Goal: Task Accomplishment & Management: Manage account settings

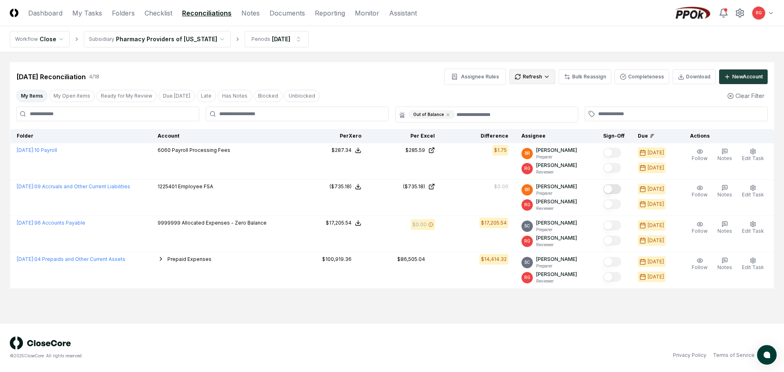
click at [534, 76] on html "CloseCore Dashboard My Tasks Folders Checklist Reconciliations Notes Documents …" at bounding box center [392, 186] width 784 height 372
click at [361, 83] on html "CloseCore Dashboard My Tasks Folders Checklist Reconciliations Notes Documents …" at bounding box center [392, 186] width 784 height 372
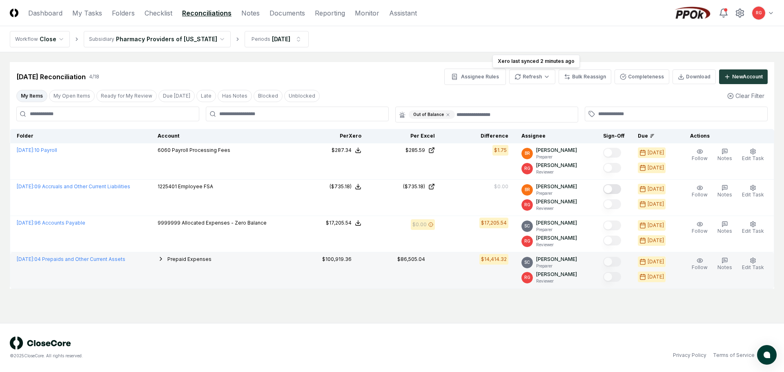
click at [164, 258] on icon "button" at bounding box center [161, 259] width 7 height 7
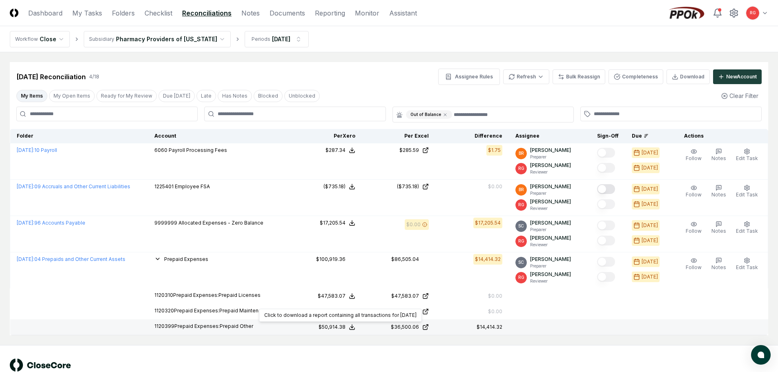
click at [355, 329] on icon at bounding box center [352, 327] width 7 height 7
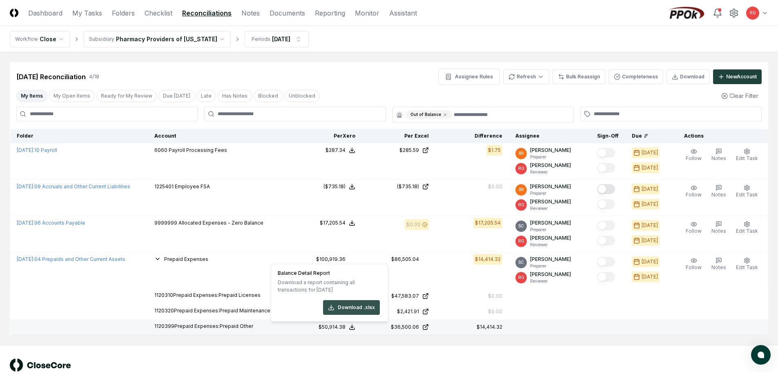
click at [358, 308] on button "Download .xlsx" at bounding box center [351, 307] width 57 height 15
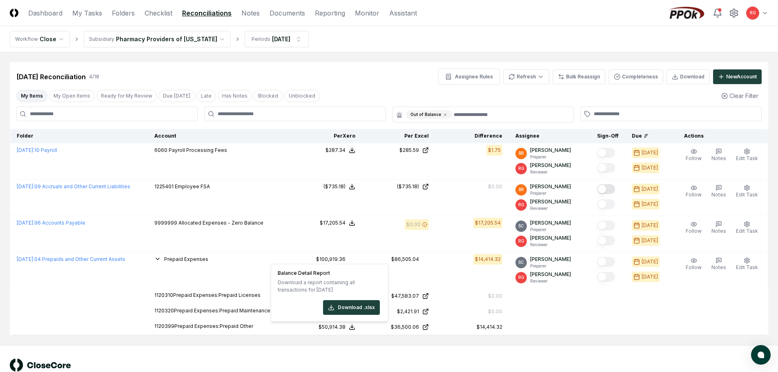
click at [352, 78] on div "[DATE] Reconciliation 4 / 18 Assignee Rules Refresh Bulk Reassign Completeness …" at bounding box center [389, 77] width 746 height 16
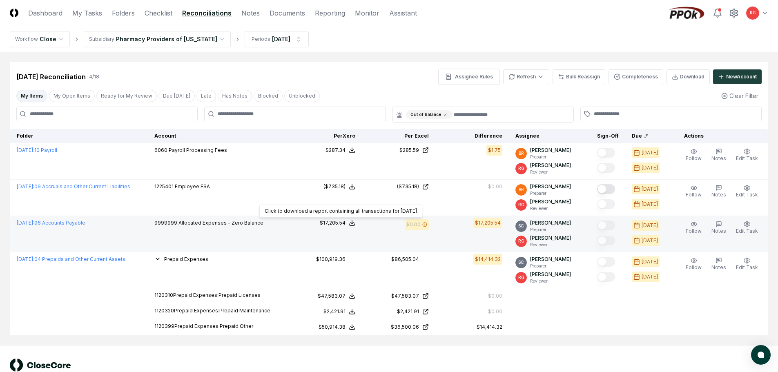
click at [355, 220] on icon at bounding box center [352, 223] width 7 height 7
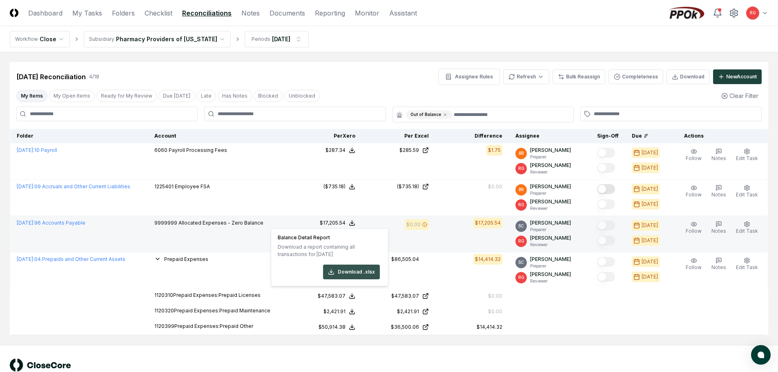
click at [338, 271] on button "Download .xlsx" at bounding box center [351, 272] width 57 height 15
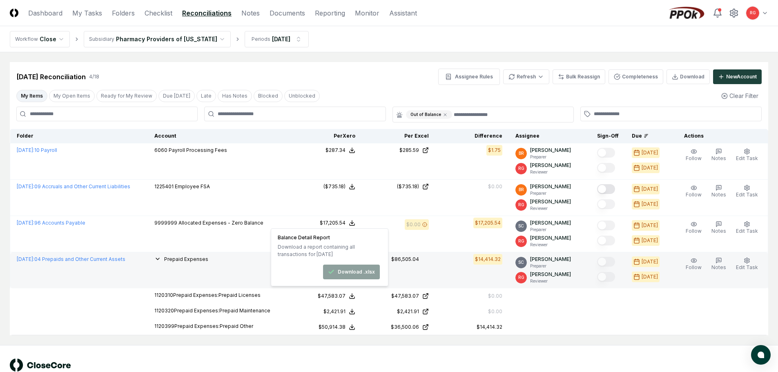
scroll to position [22, 0]
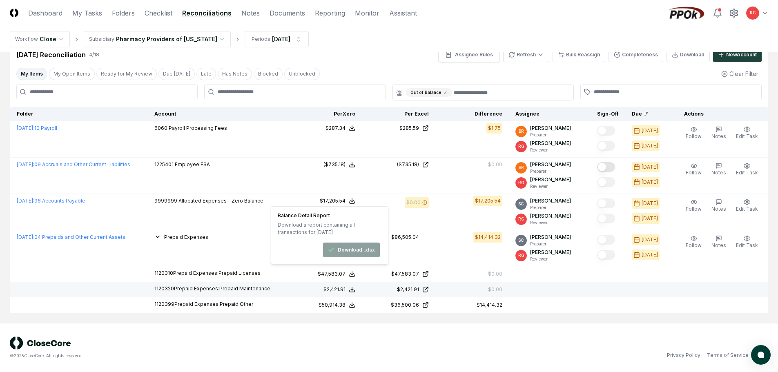
click at [599, 297] on td at bounding box center [608, 290] width 35 height 16
click at [126, 13] on link "Folders" at bounding box center [123, 13] width 23 height 10
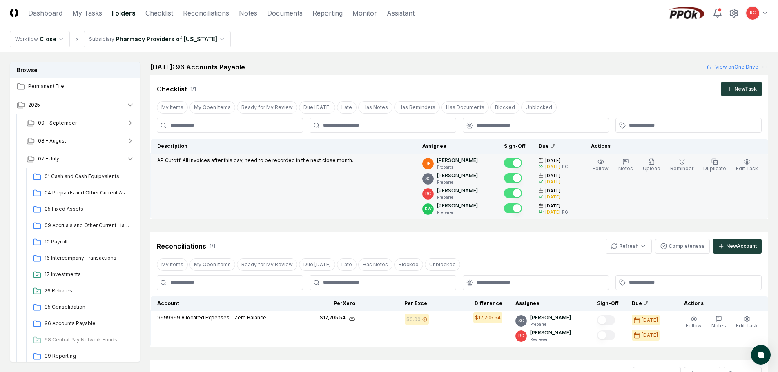
scroll to position [82, 0]
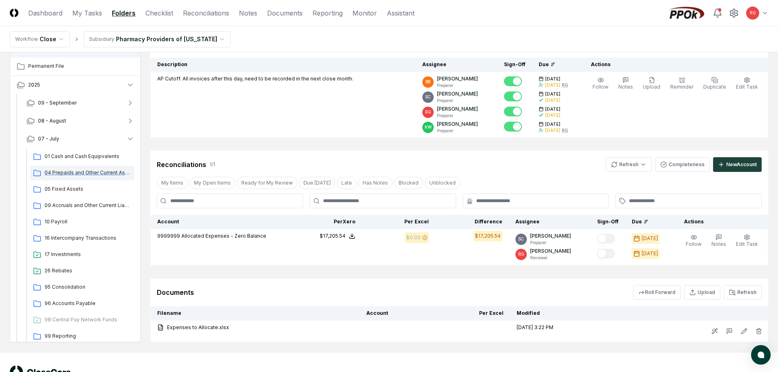
click at [73, 174] on span "04 Prepaids and Other Current Assets" at bounding box center [88, 172] width 87 height 7
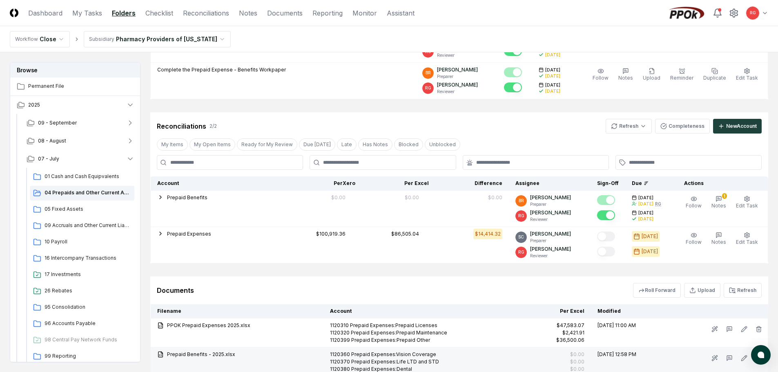
scroll to position [227, 0]
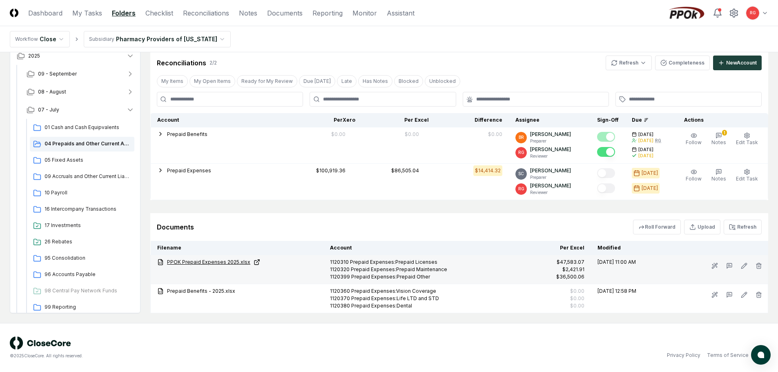
click at [219, 260] on link "PPOK Prepaid Expenses 2025.xlsx" at bounding box center [237, 262] width 160 height 7
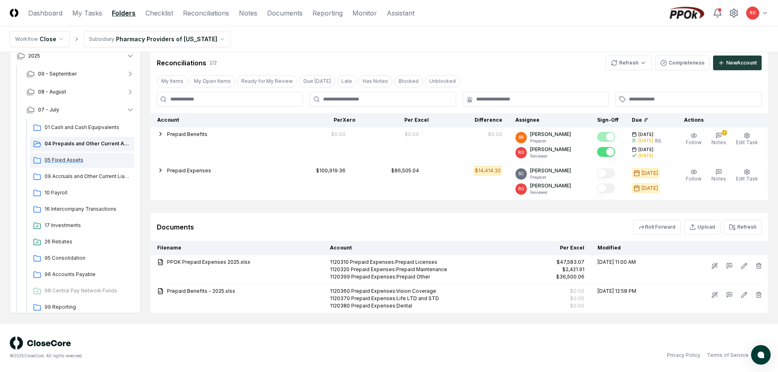
click at [72, 158] on span "05 Fixed Assets" at bounding box center [88, 159] width 87 height 7
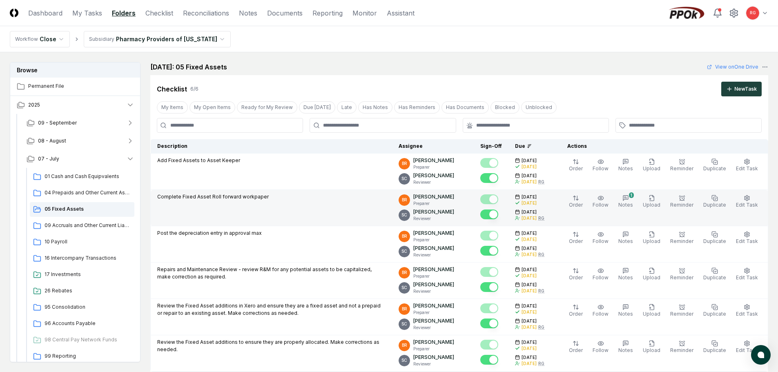
scroll to position [245, 0]
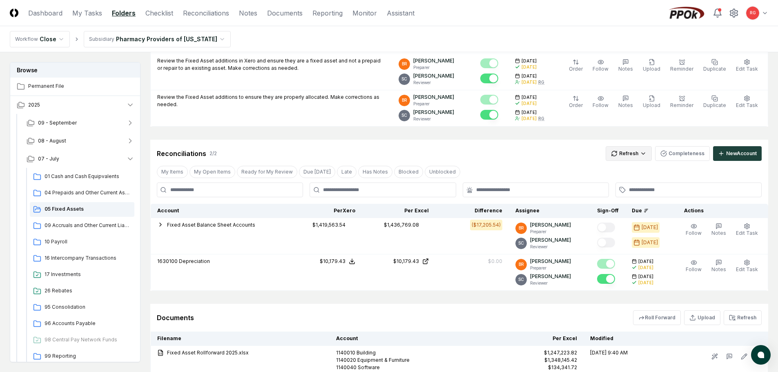
click at [627, 156] on html "CloseCore Dashboard My Tasks Folders Checklist Reconciliations Notes Documents …" at bounding box center [389, 116] width 778 height 723
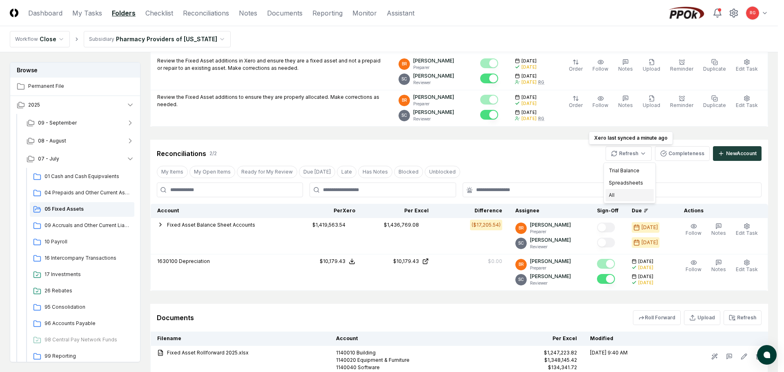
click at [624, 197] on div "All" at bounding box center [630, 195] width 48 height 12
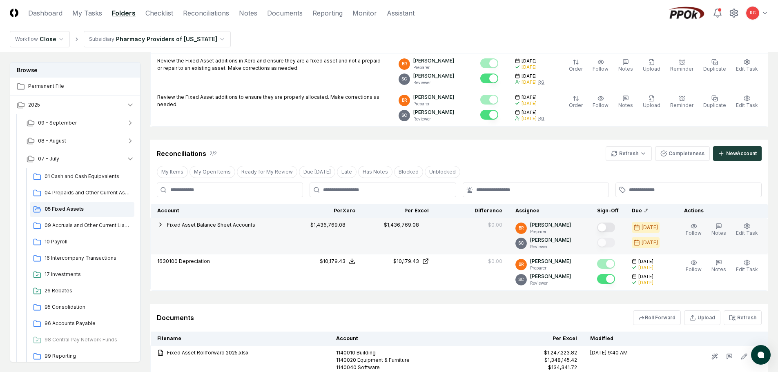
click at [608, 227] on button "Mark complete" at bounding box center [606, 228] width 18 height 10
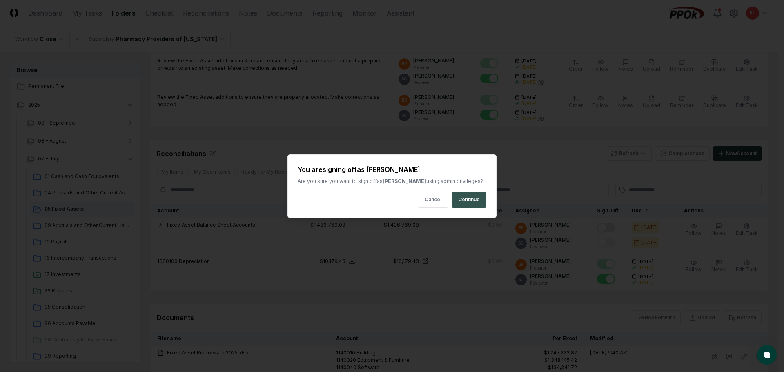
click at [475, 194] on button "Continue" at bounding box center [469, 200] width 35 height 16
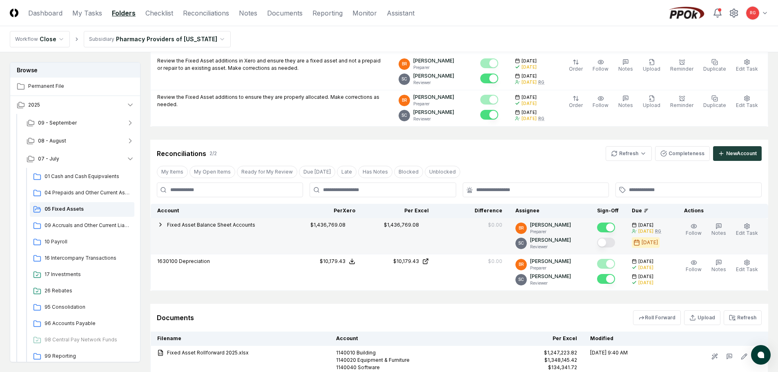
click at [613, 241] on button "Mark complete" at bounding box center [606, 243] width 18 height 10
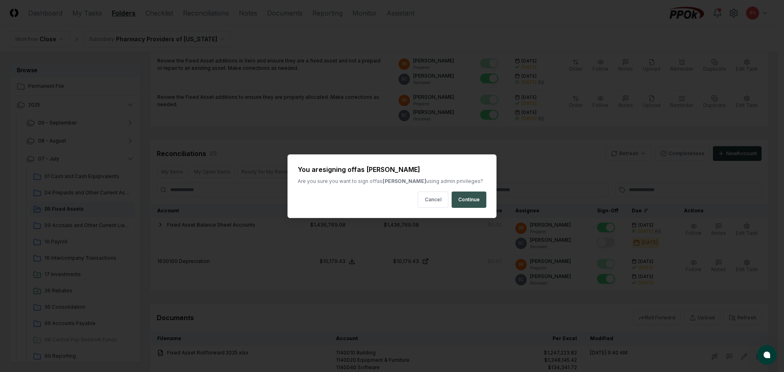
click at [469, 203] on button "Continue" at bounding box center [469, 200] width 35 height 16
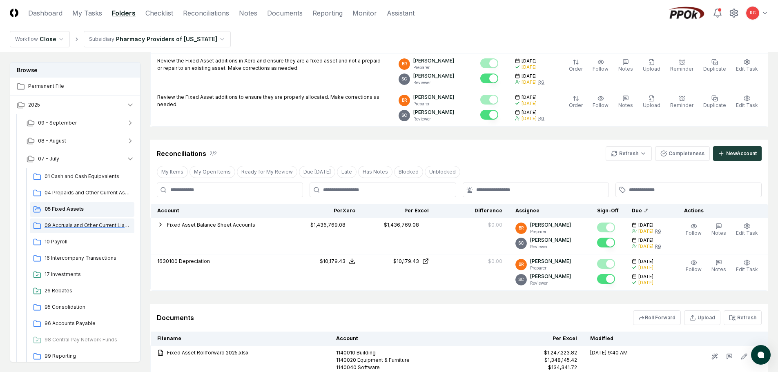
click at [78, 222] on span "09 Accruals and Other Current Liabilities" at bounding box center [88, 225] width 87 height 7
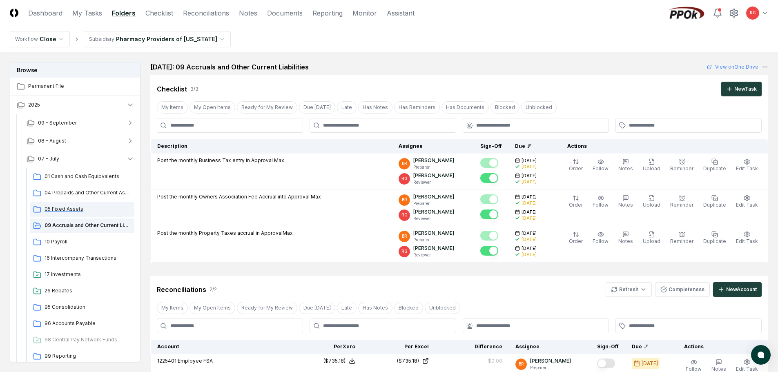
click at [64, 212] on span "05 Fixed Assets" at bounding box center [88, 209] width 87 height 7
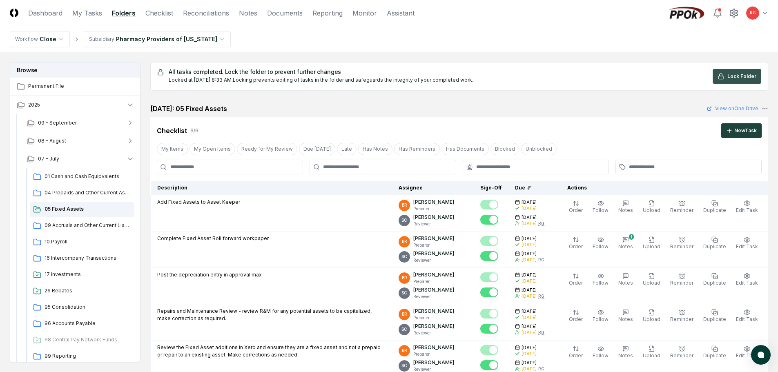
click at [732, 78] on span "Lock Folder" at bounding box center [742, 76] width 29 height 7
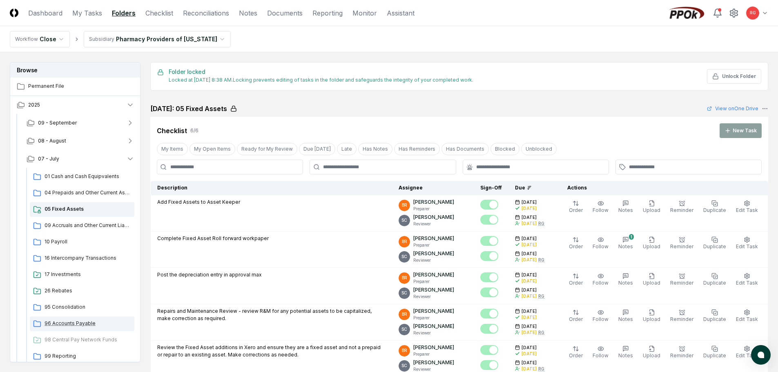
click at [69, 318] on div "96 Accounts Payable" at bounding box center [82, 324] width 105 height 15
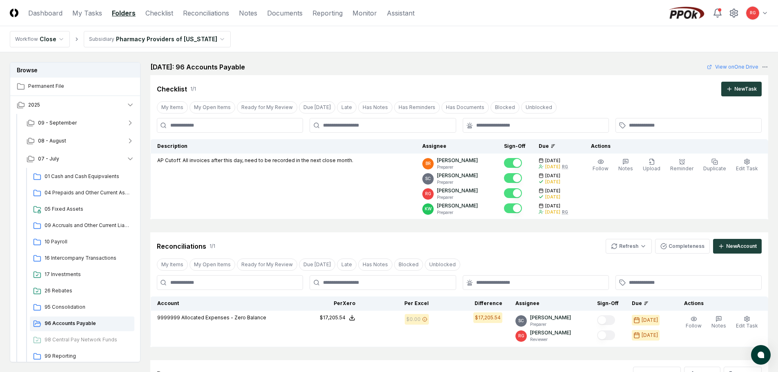
scroll to position [82, 0]
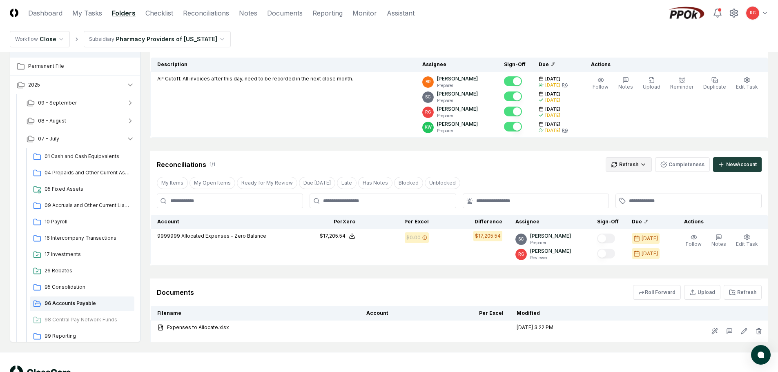
click at [634, 165] on html "CloseCore Dashboard My Tasks Folders Checklist Reconciliations Notes Documents …" at bounding box center [389, 159] width 778 height 483
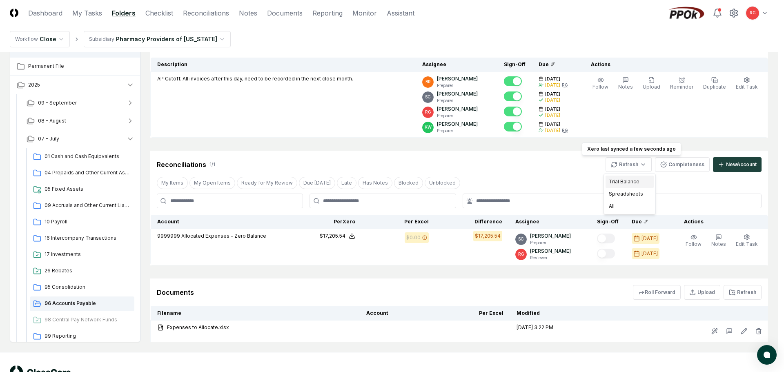
click at [629, 181] on div "Trial Balance" at bounding box center [630, 182] width 48 height 12
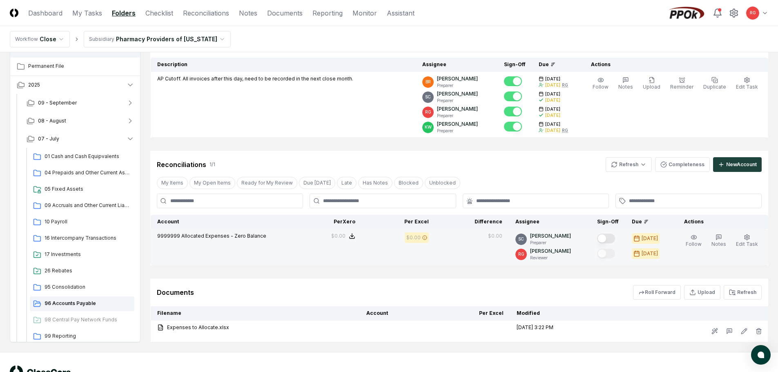
click at [610, 239] on button "Mark complete" at bounding box center [606, 239] width 18 height 10
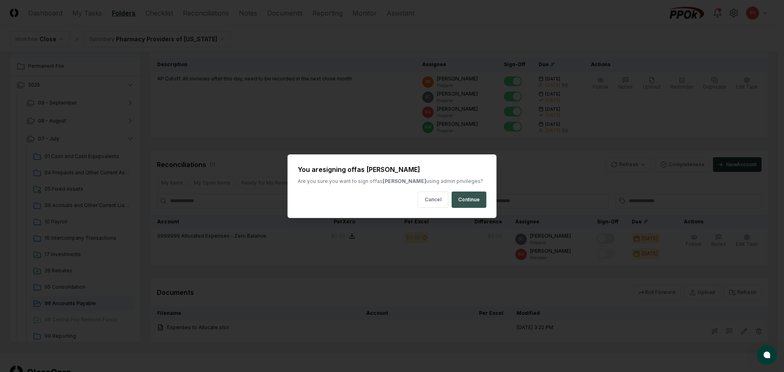
click at [465, 199] on button "Continue" at bounding box center [469, 200] width 35 height 16
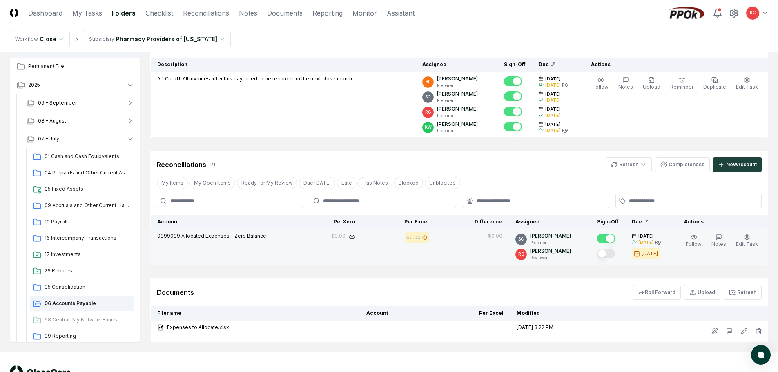
click at [612, 253] on button "Mark complete" at bounding box center [606, 254] width 18 height 10
click at [61, 290] on span "95 Consolidation" at bounding box center [88, 287] width 87 height 7
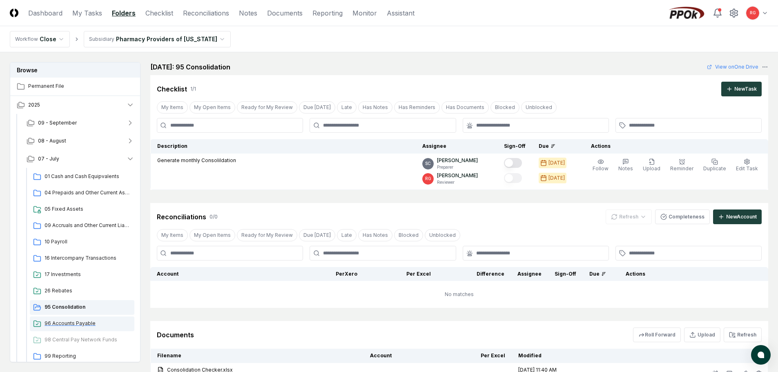
click at [72, 322] on span "96 Accounts Payable" at bounding box center [88, 323] width 87 height 7
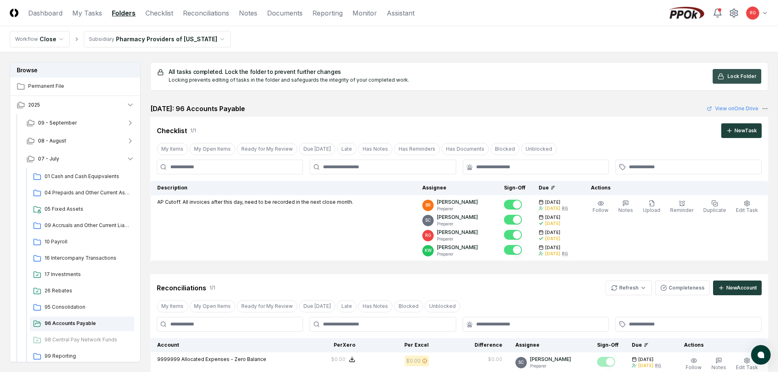
click at [731, 76] on span "Lock Folder" at bounding box center [742, 76] width 29 height 7
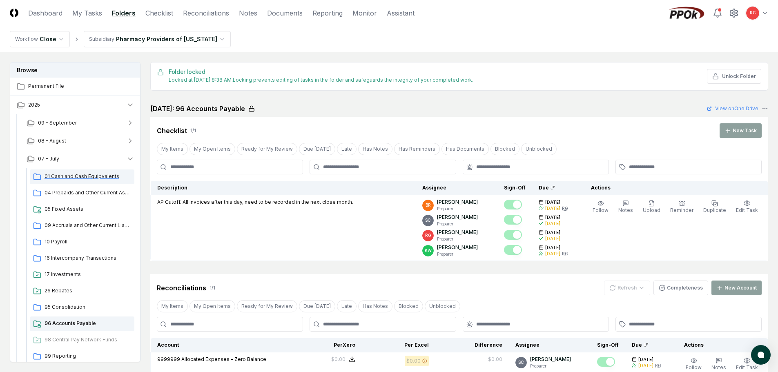
click at [93, 181] on div "01 Cash and Cash Equipvalents" at bounding box center [82, 177] width 105 height 15
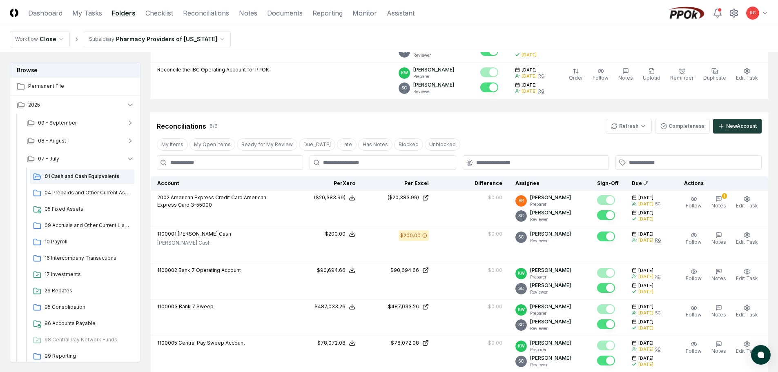
scroll to position [245, 0]
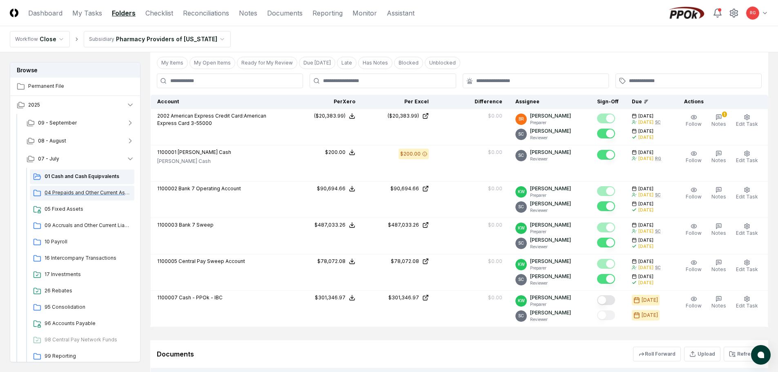
click at [75, 193] on span "04 Prepaids and Other Current Assets" at bounding box center [88, 192] width 87 height 7
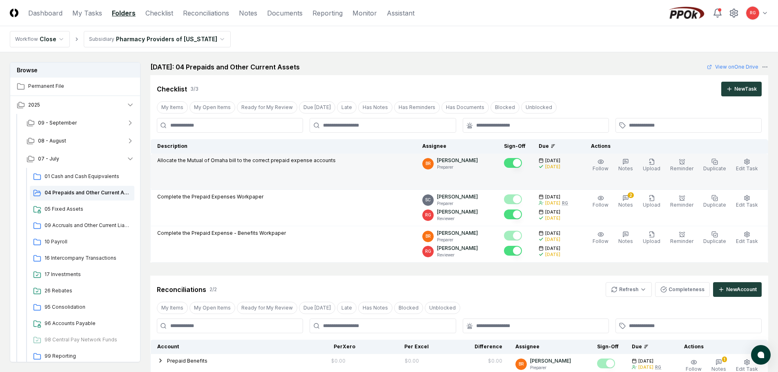
scroll to position [82, 0]
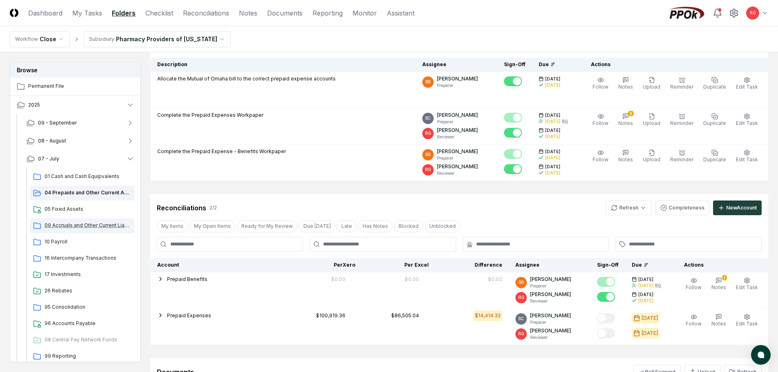
click at [76, 231] on div "09 Accruals and Other Current Liabilities" at bounding box center [82, 226] width 105 height 15
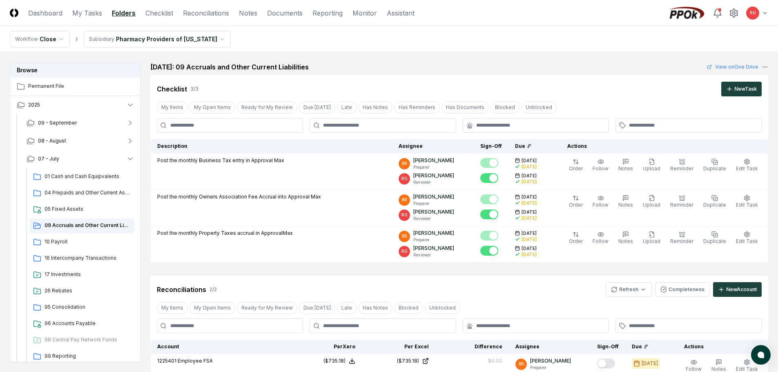
scroll to position [123, 0]
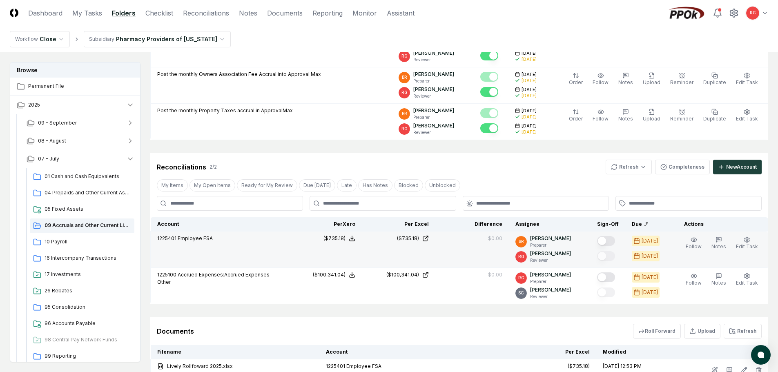
click at [607, 239] on button "Mark complete" at bounding box center [606, 241] width 18 height 10
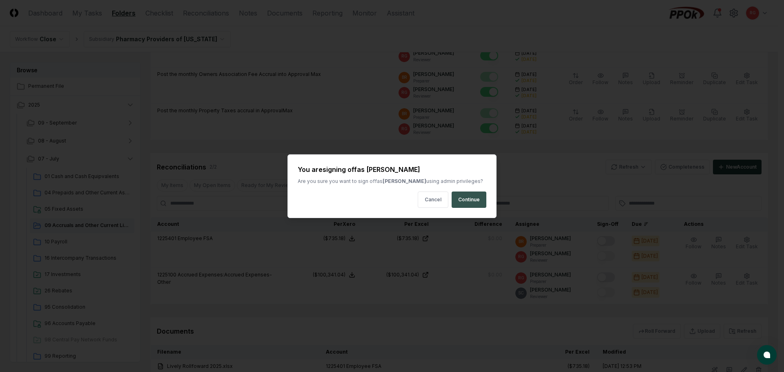
click at [467, 201] on button "Continue" at bounding box center [469, 200] width 35 height 16
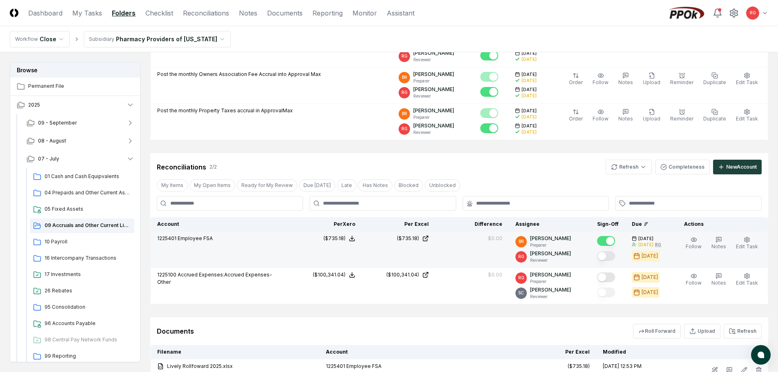
click at [612, 257] on button "Mark complete" at bounding box center [606, 256] width 18 height 10
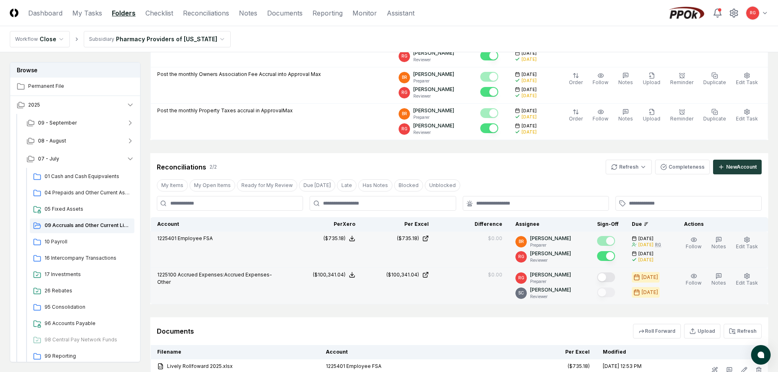
click at [610, 279] on button "Mark complete" at bounding box center [606, 278] width 18 height 10
click at [606, 294] on button "Mark complete" at bounding box center [606, 293] width 18 height 10
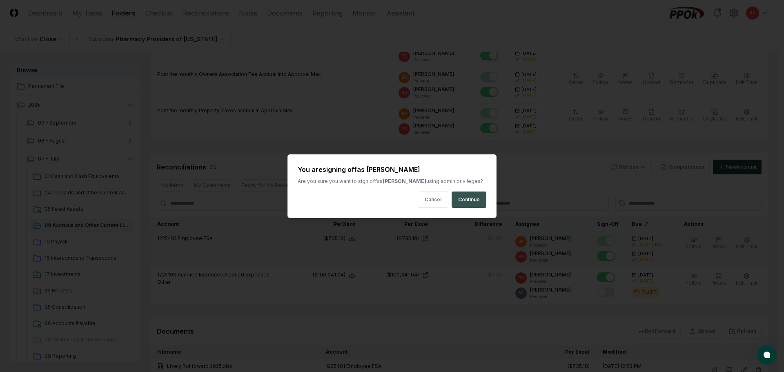
click at [478, 205] on button "Continue" at bounding box center [469, 200] width 35 height 16
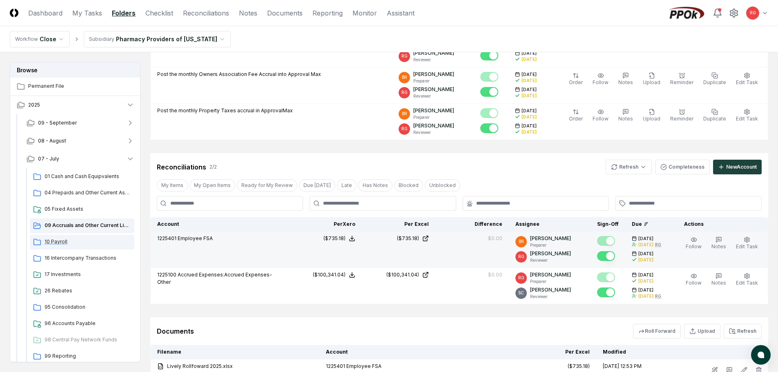
click at [52, 246] on div "10 Payroll" at bounding box center [82, 242] width 105 height 15
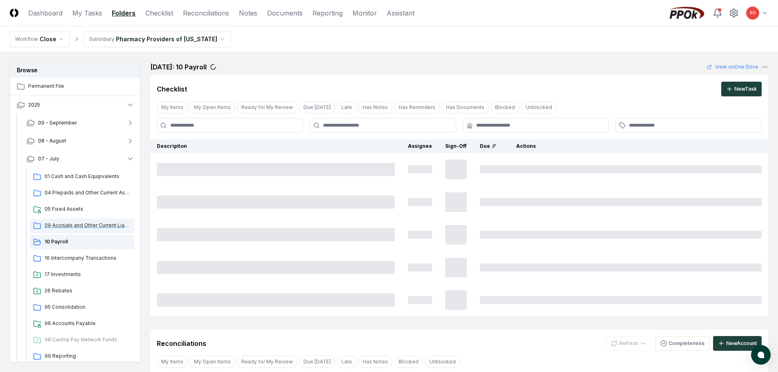
click at [76, 227] on span "09 Accruals and Other Current Liabilities" at bounding box center [88, 225] width 87 height 7
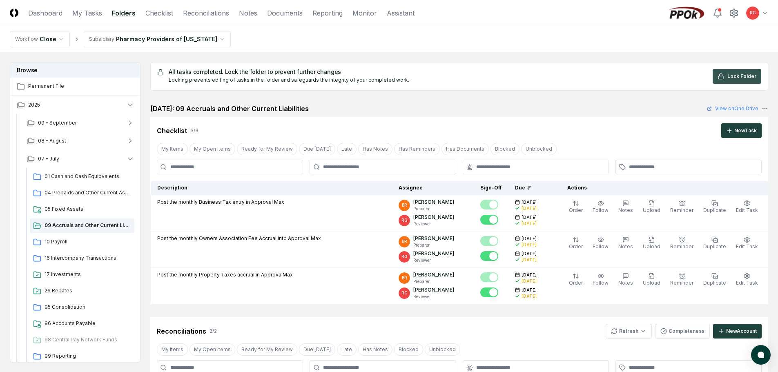
click at [727, 78] on button "Lock Folder" at bounding box center [737, 76] width 49 height 15
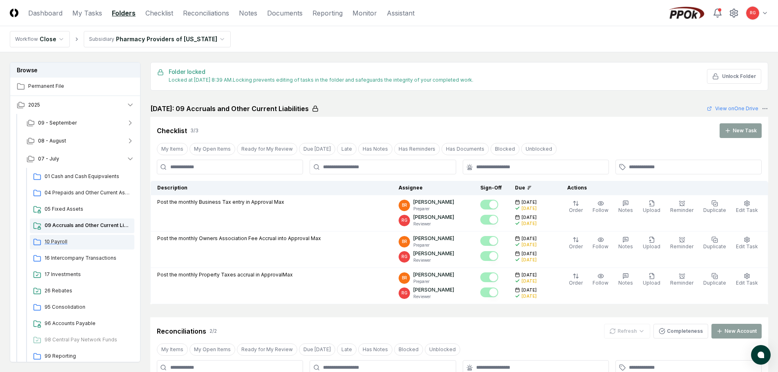
click at [57, 245] on span "10 Payroll" at bounding box center [88, 241] width 87 height 7
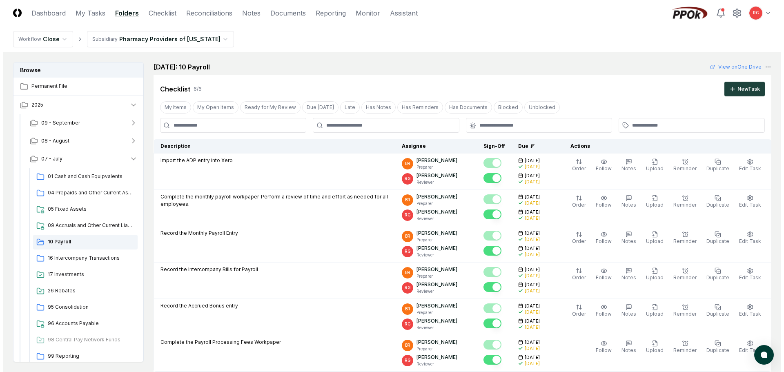
scroll to position [245, 0]
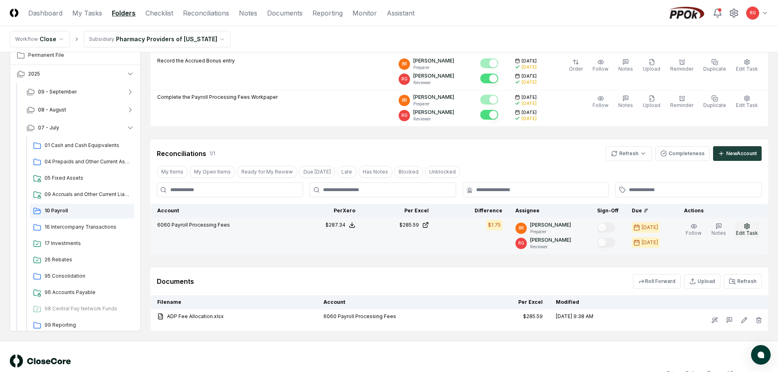
click at [746, 229] on icon "button" at bounding box center [747, 226] width 7 height 7
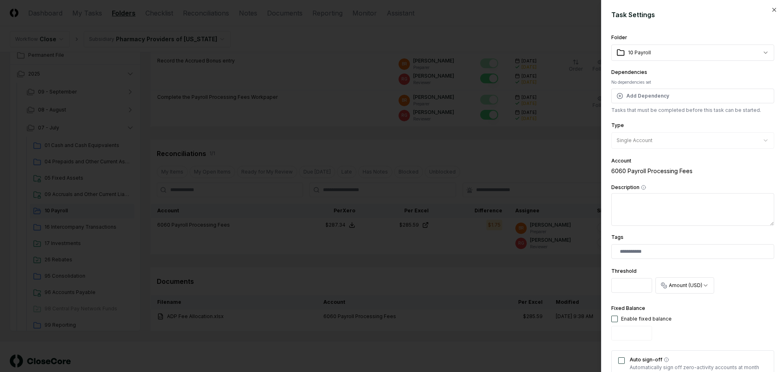
drag, startPoint x: 635, startPoint y: 282, endPoint x: 598, endPoint y: 282, distance: 36.4
click at [598, 282] on body "CloseCore Dashboard My Tasks Folders Checklist Reconciliations Notes Documents …" at bounding box center [389, 72] width 778 height 635
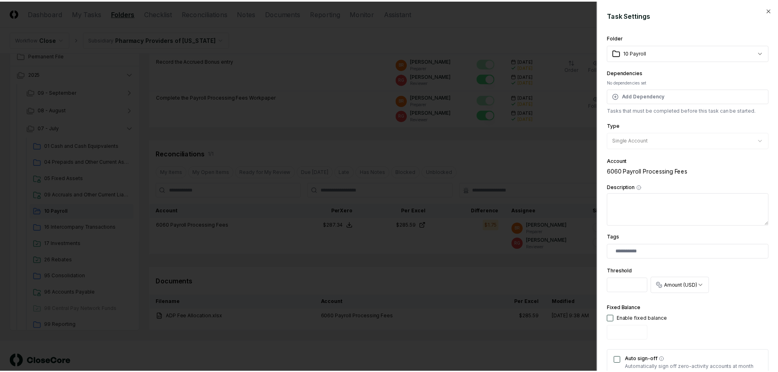
scroll to position [204, 0]
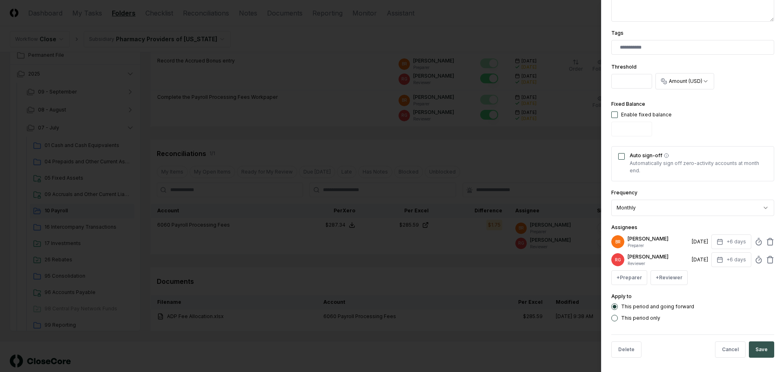
type input "*"
click at [762, 350] on button "Save" at bounding box center [761, 350] width 25 height 16
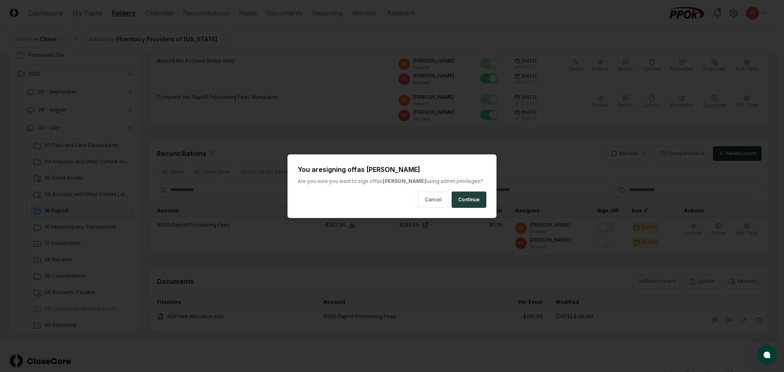
click at [470, 198] on button "Continue" at bounding box center [469, 200] width 35 height 16
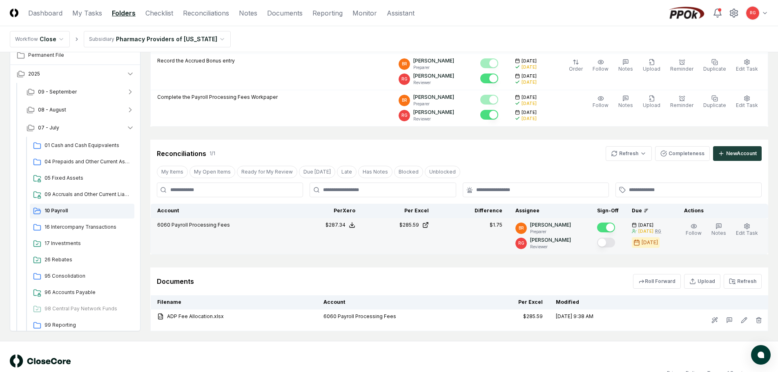
drag, startPoint x: 610, startPoint y: 242, endPoint x: 606, endPoint y: 242, distance: 4.9
click at [610, 242] on button "Mark complete" at bounding box center [606, 243] width 18 height 10
click at [54, 192] on span "09 Accruals and Other Current Liabilities" at bounding box center [88, 194] width 87 height 7
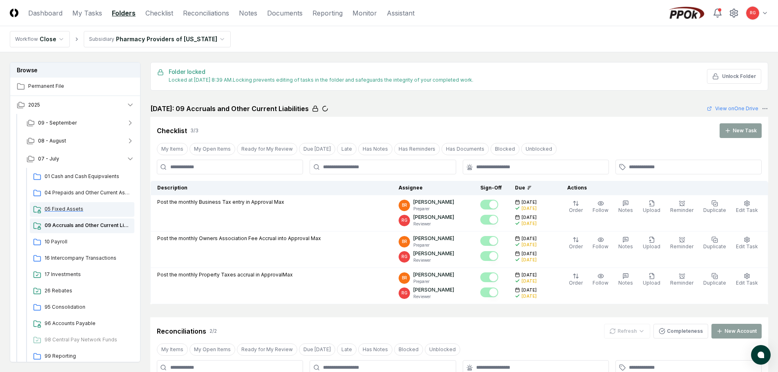
click at [55, 212] on span "05 Fixed Assets" at bounding box center [88, 209] width 87 height 7
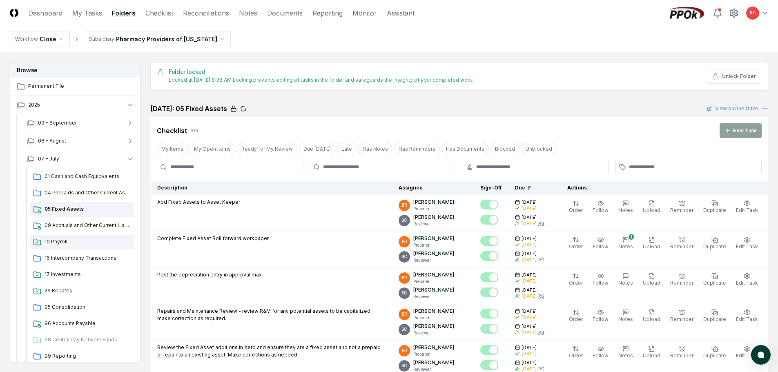
click at [53, 244] on span "10 Payroll" at bounding box center [88, 241] width 87 height 7
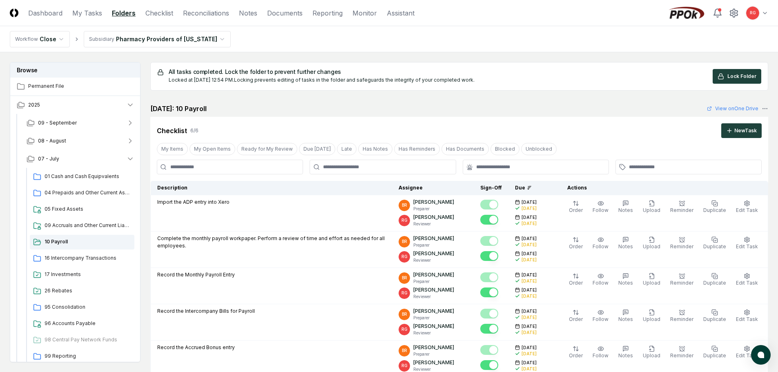
click at [737, 77] on span "Lock Folder" at bounding box center [742, 76] width 29 height 7
